Goal: Information Seeking & Learning: Learn about a topic

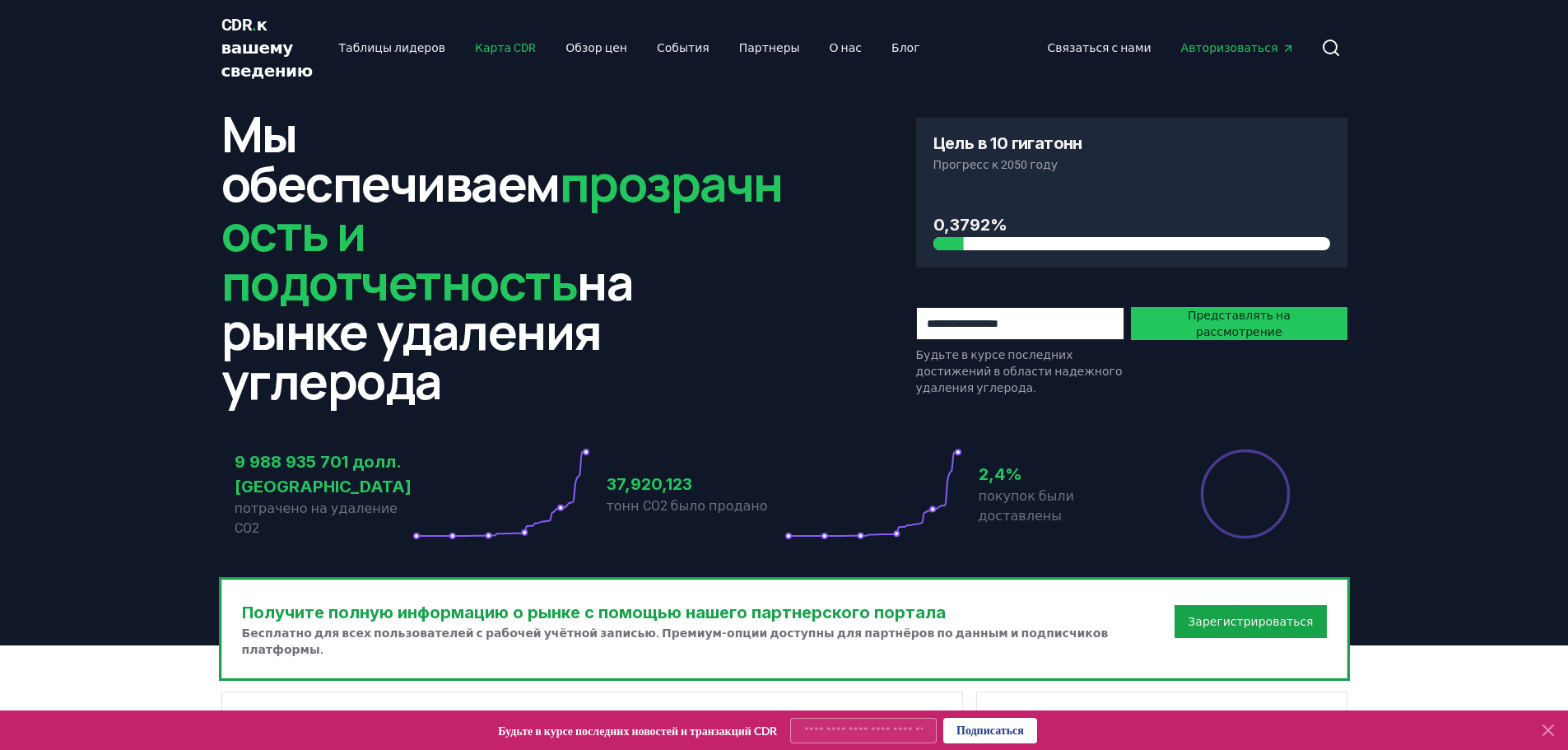
click at [475, 44] on font "Карта CDR" at bounding box center [505, 48] width 61 height 13
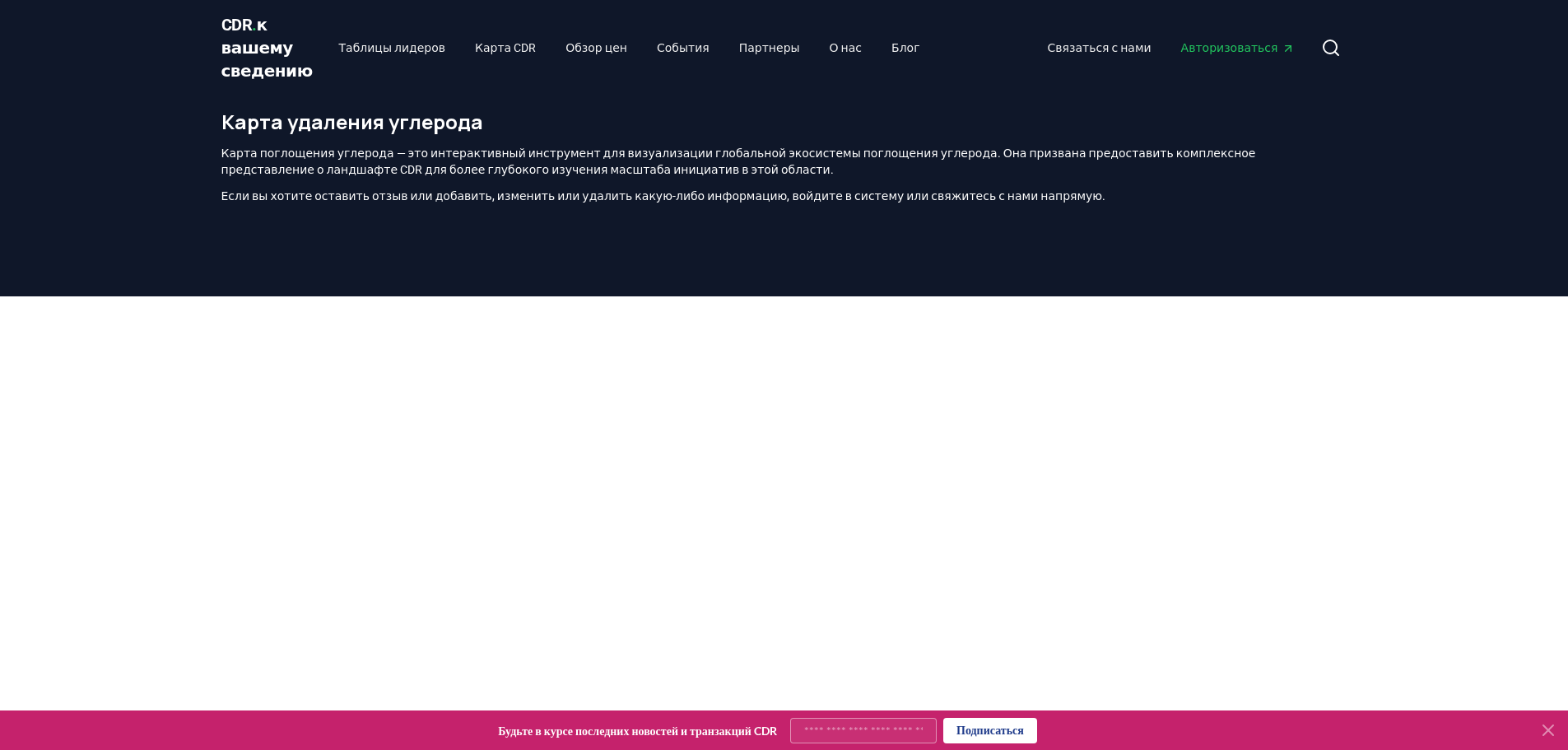
scroll to position [537, 0]
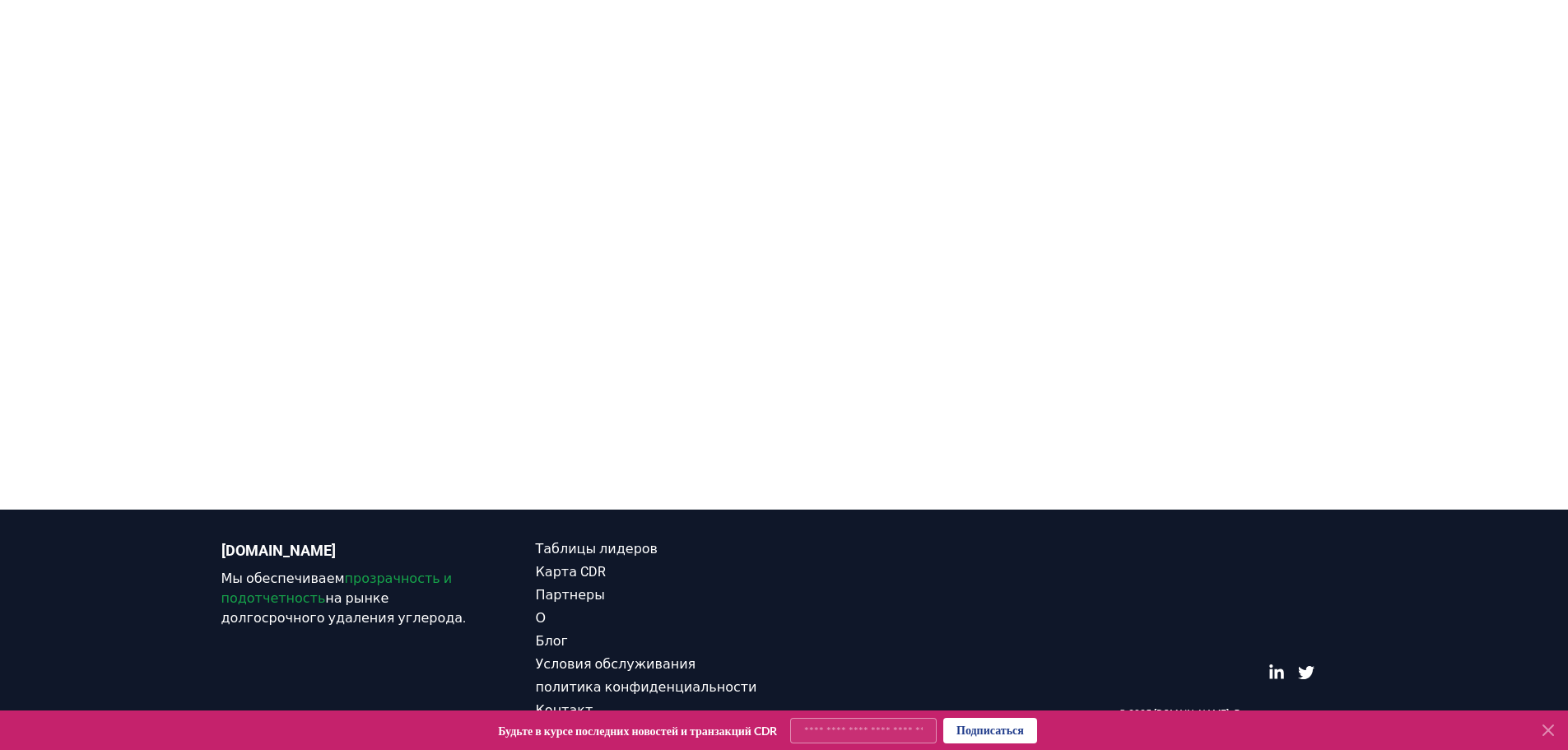
click at [1479, 225] on div at bounding box center [784, 135] width 1568 height 750
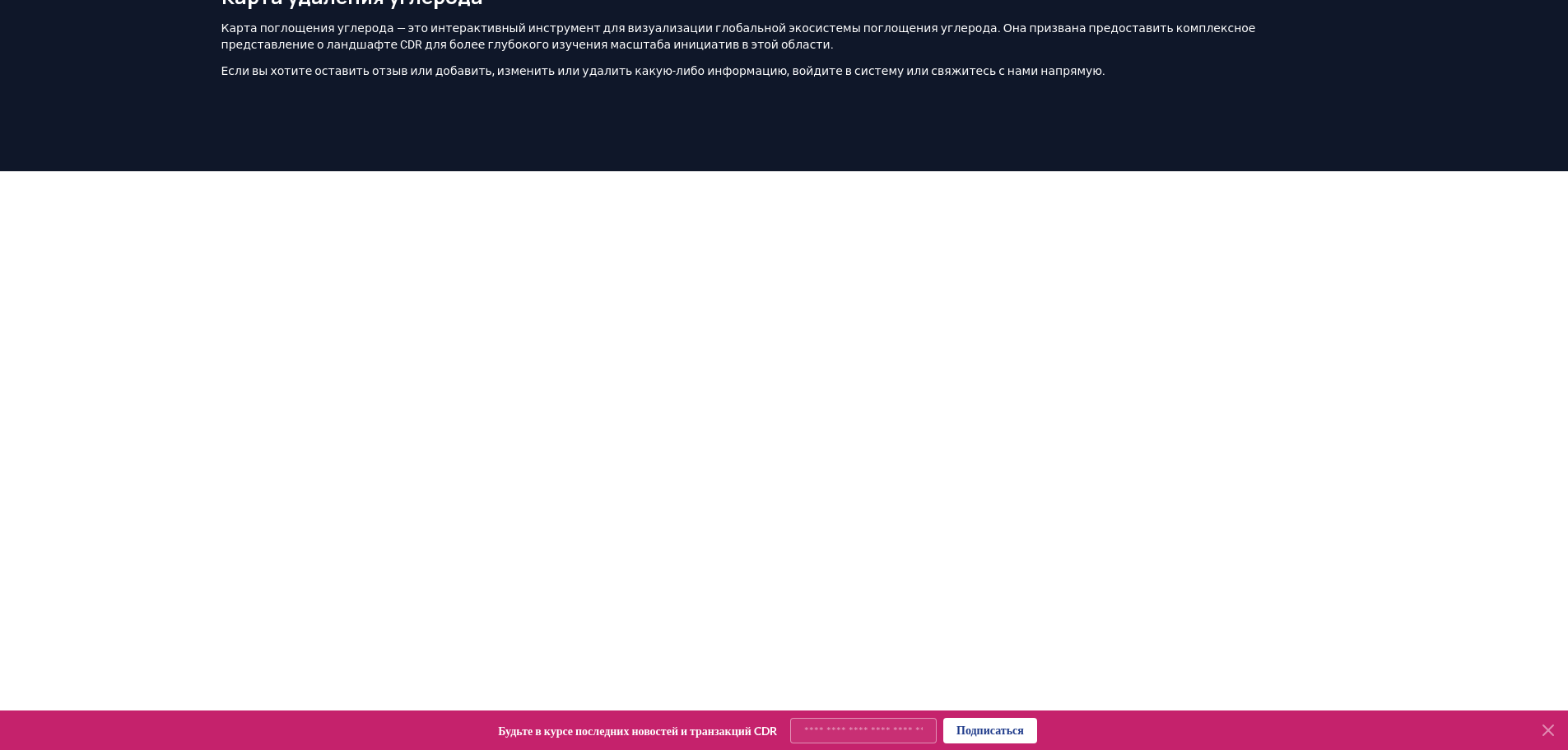
scroll to position [0, 0]
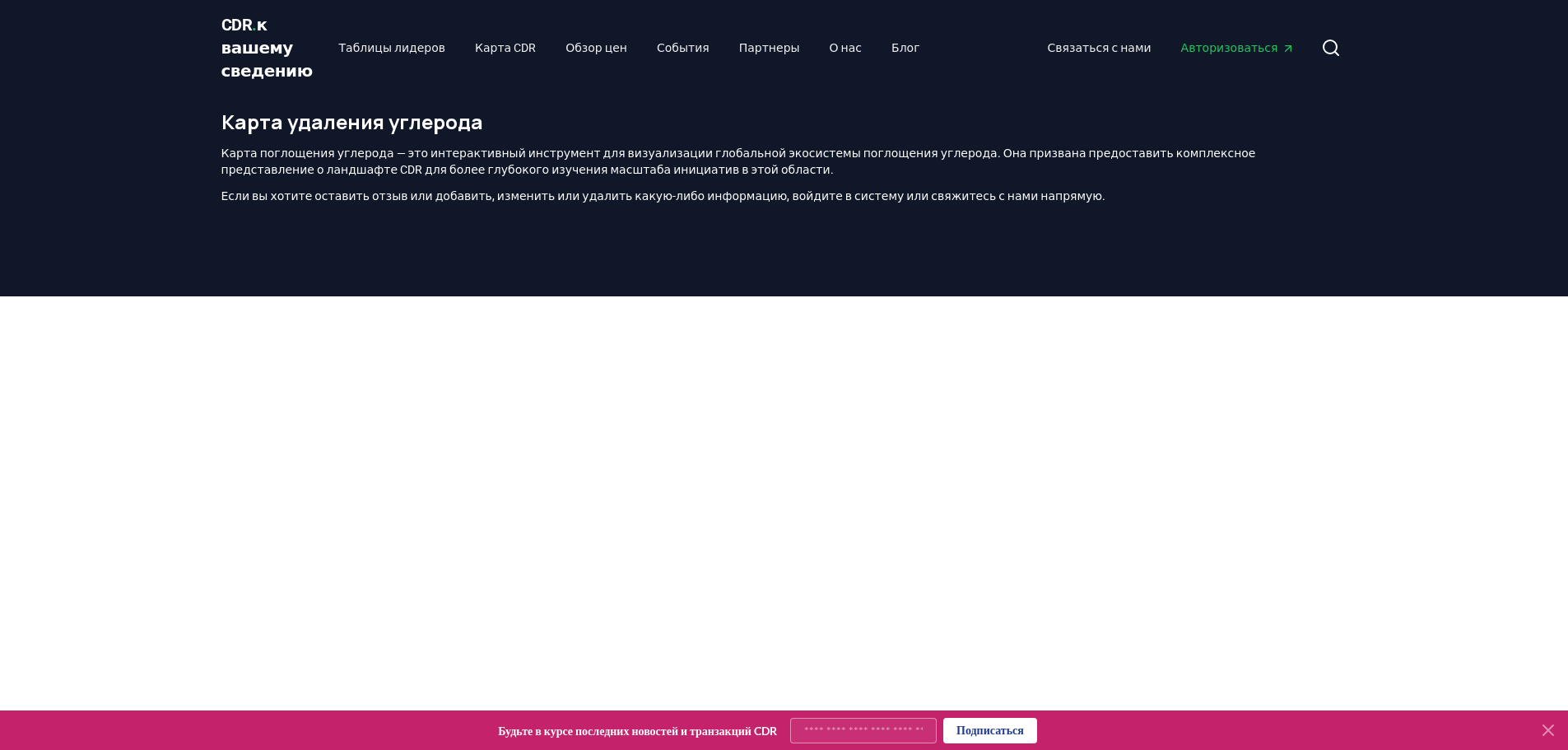
click at [1391, 378] on div at bounding box center [784, 672] width 1568 height 750
click at [1421, 433] on div at bounding box center [784, 672] width 1568 height 750
click at [137, 565] on div at bounding box center [784, 672] width 1568 height 750
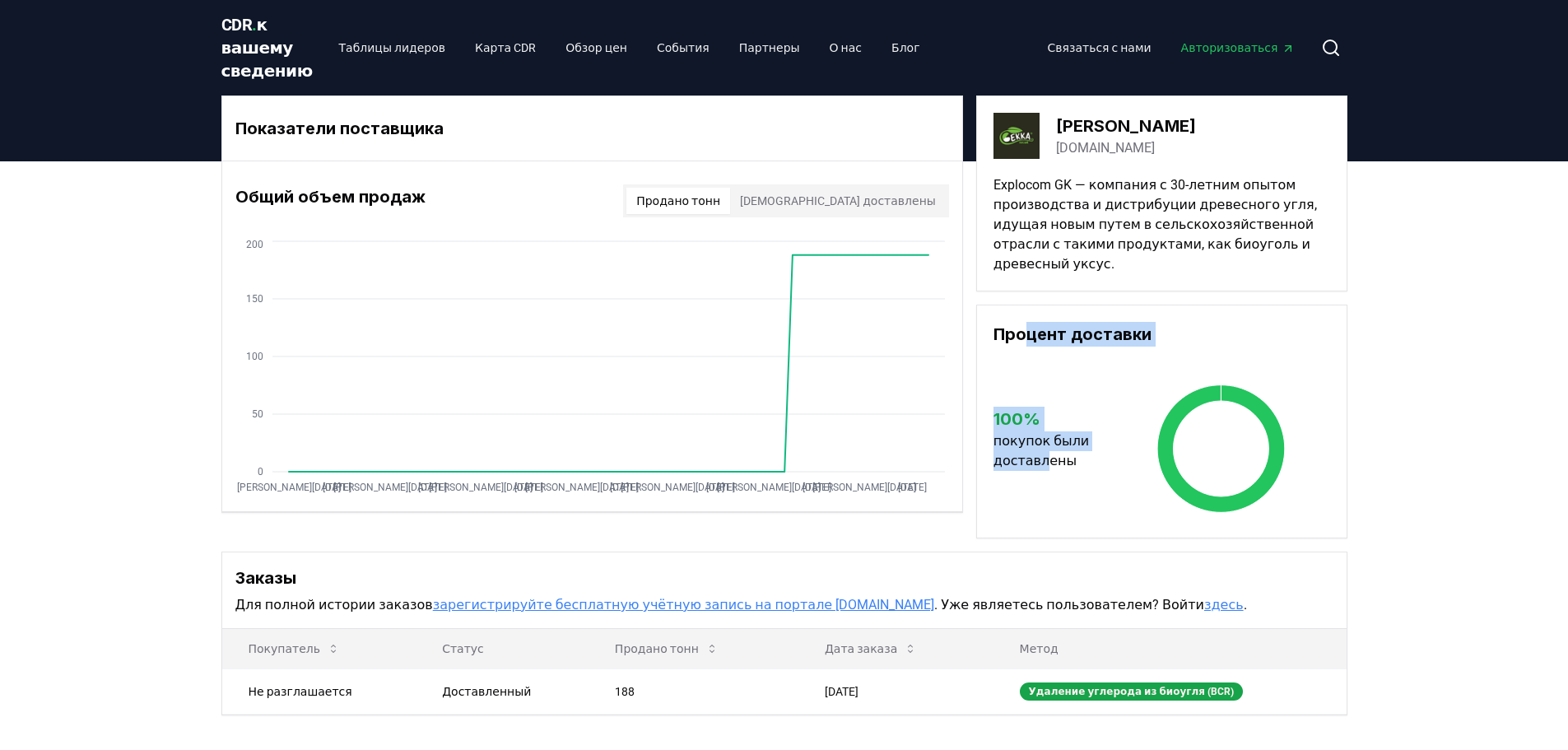
drag, startPoint x: 1029, startPoint y: 326, endPoint x: 1043, endPoint y: 508, distance: 182.5
click at [1043, 508] on div "Процент доставки 100 % покупок были доставлены" at bounding box center [1162, 422] width 371 height 234
click at [1036, 469] on font "покупок были доставлены" at bounding box center [1041, 450] width 95 height 35
drag, startPoint x: 1037, startPoint y: 469, endPoint x: 984, endPoint y: 354, distance: 126.6
click at [984, 354] on div "Процент доставки 100 % покупок были доставлены" at bounding box center [1162, 422] width 371 height 234
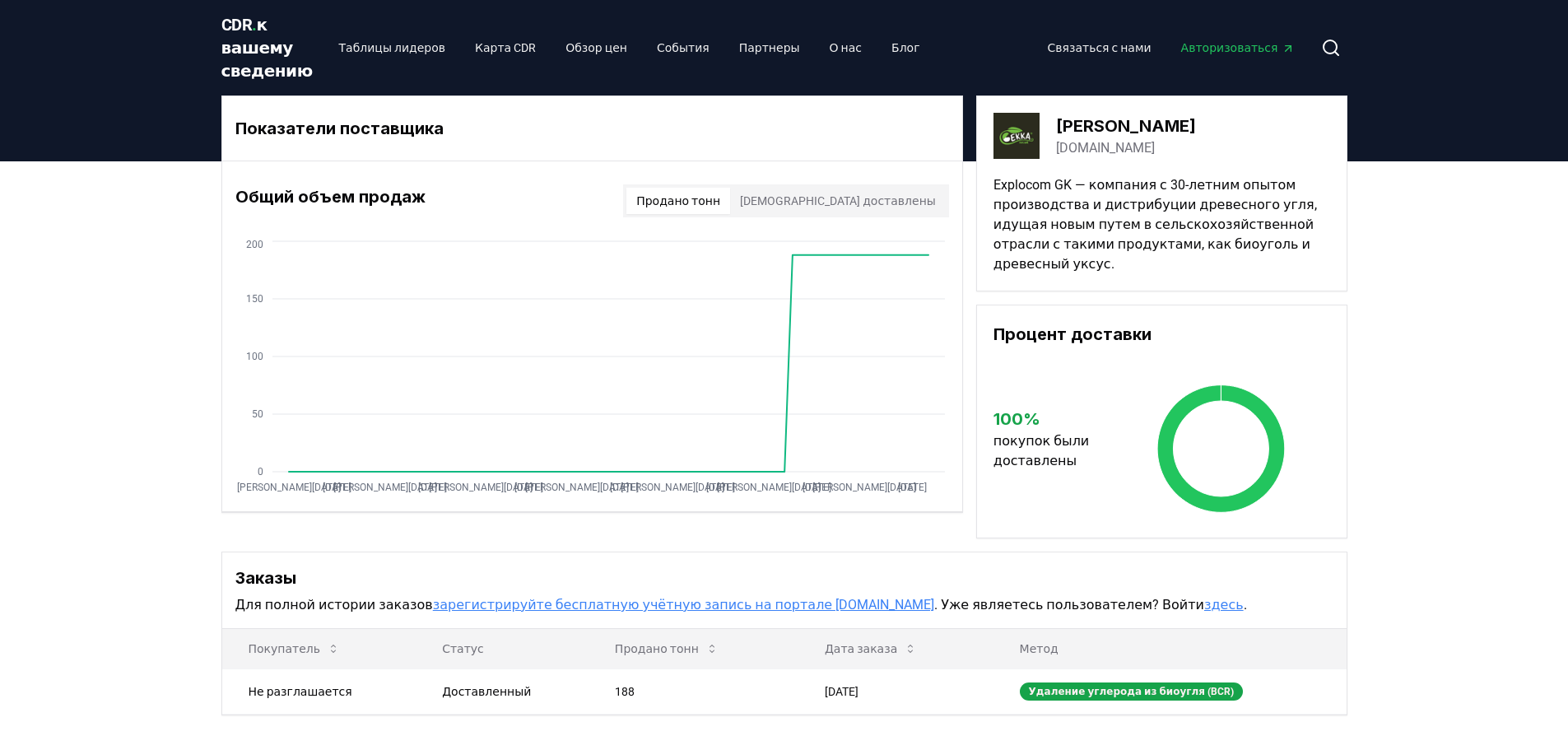
click at [675, 502] on div "Общий объем продаж Продано тонн Тонны доставлены Jan 2019 Jul 2019 Jan 2020 Jul…" at bounding box center [592, 335] width 740 height 350
click at [785, 307] on icon "Jan 2019 Jul 2019 Jan 2020 Jul 2020 Jan 2021 Jul 2021 Jan 2022 Jul 2022 Jan 202…" at bounding box center [585, 369] width 726 height 263
drag, startPoint x: 860, startPoint y: 281, endPoint x: 856, endPoint y: 266, distance: 15.5
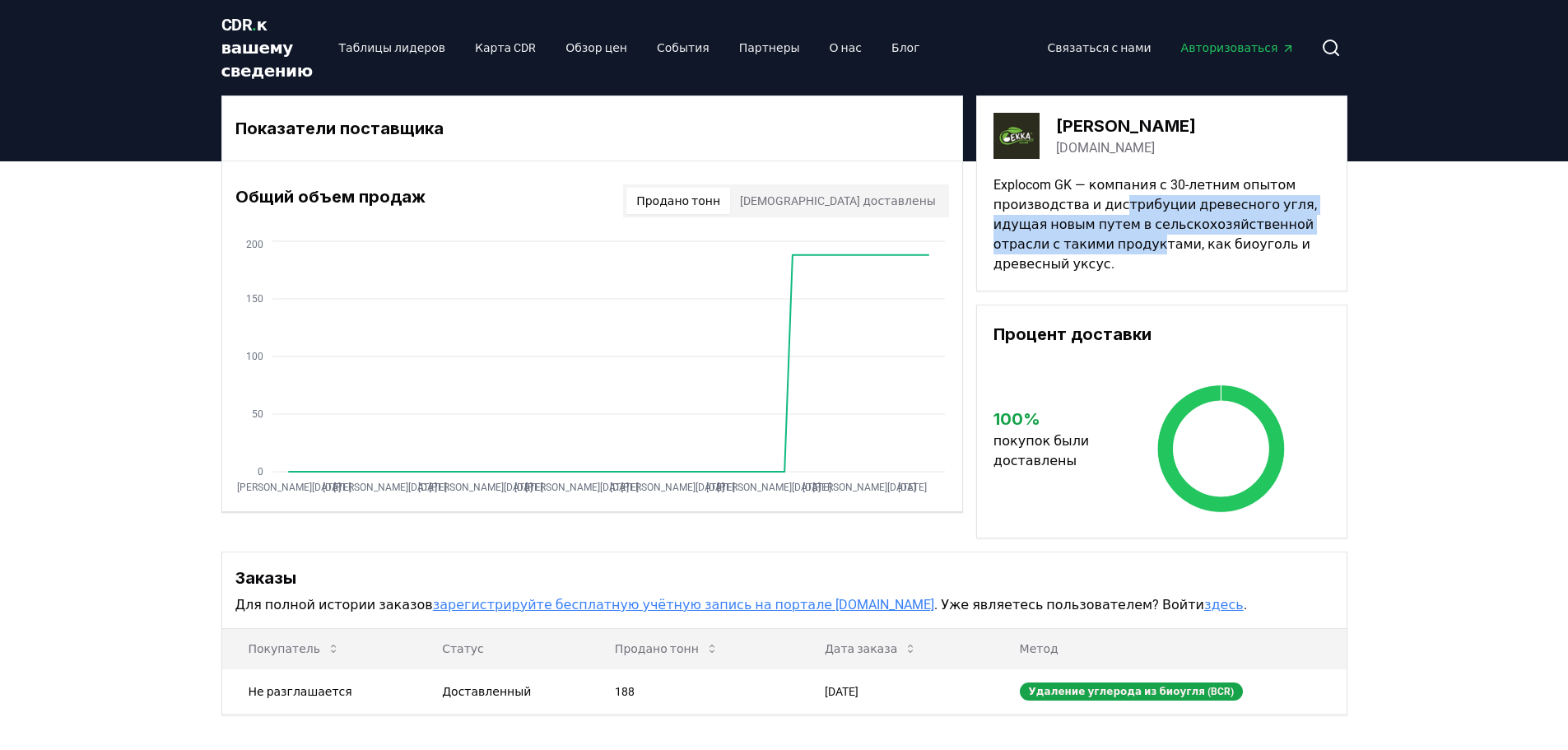
drag, startPoint x: 1118, startPoint y: 201, endPoint x: 1152, endPoint y: 251, distance: 60.5
click at [1152, 251] on font "Explocom GK — компания с 30-летним опытом производства и дистрибуции древесного…" at bounding box center [1155, 224] width 324 height 94
click at [1152, 253] on font "Explocom GK — компания с 30-летним опытом производства и дистрибуции древесного…" at bounding box center [1155, 224] width 324 height 94
